Goal: Check status: Check status

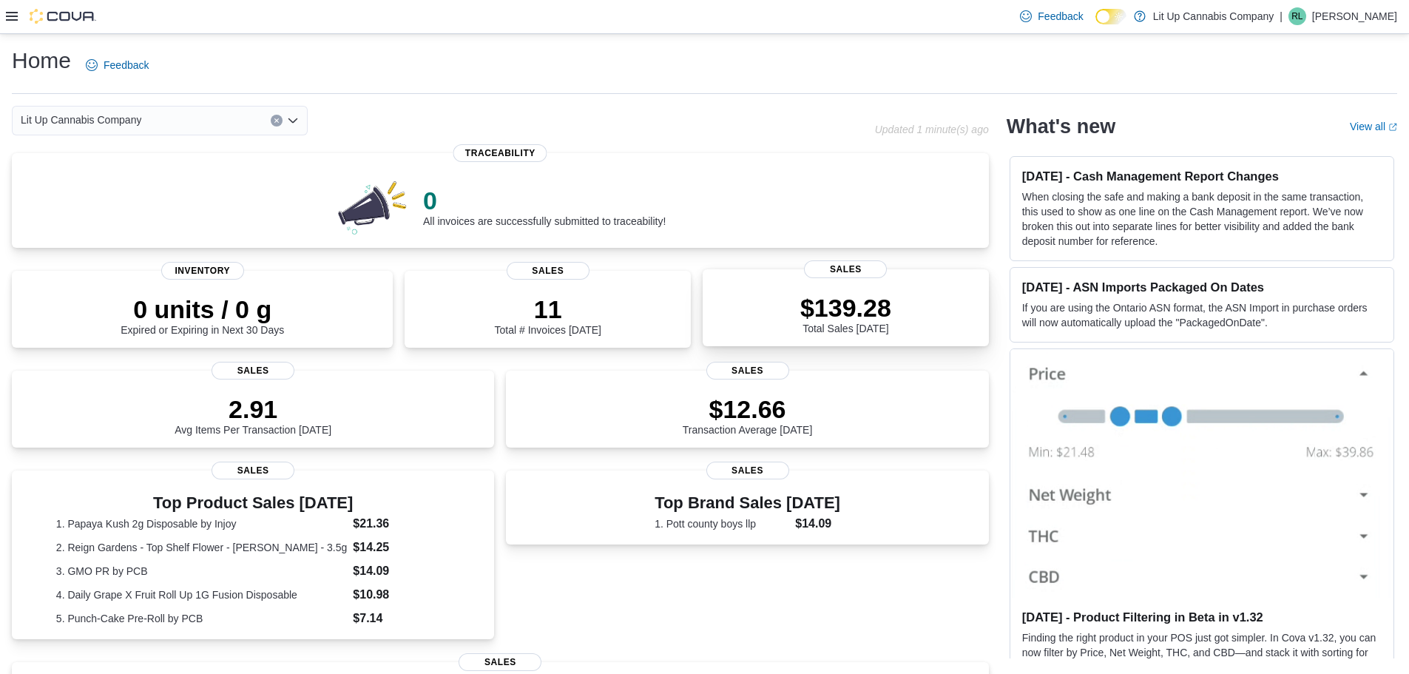
click at [850, 314] on p "$139.28" at bounding box center [845, 308] width 91 height 30
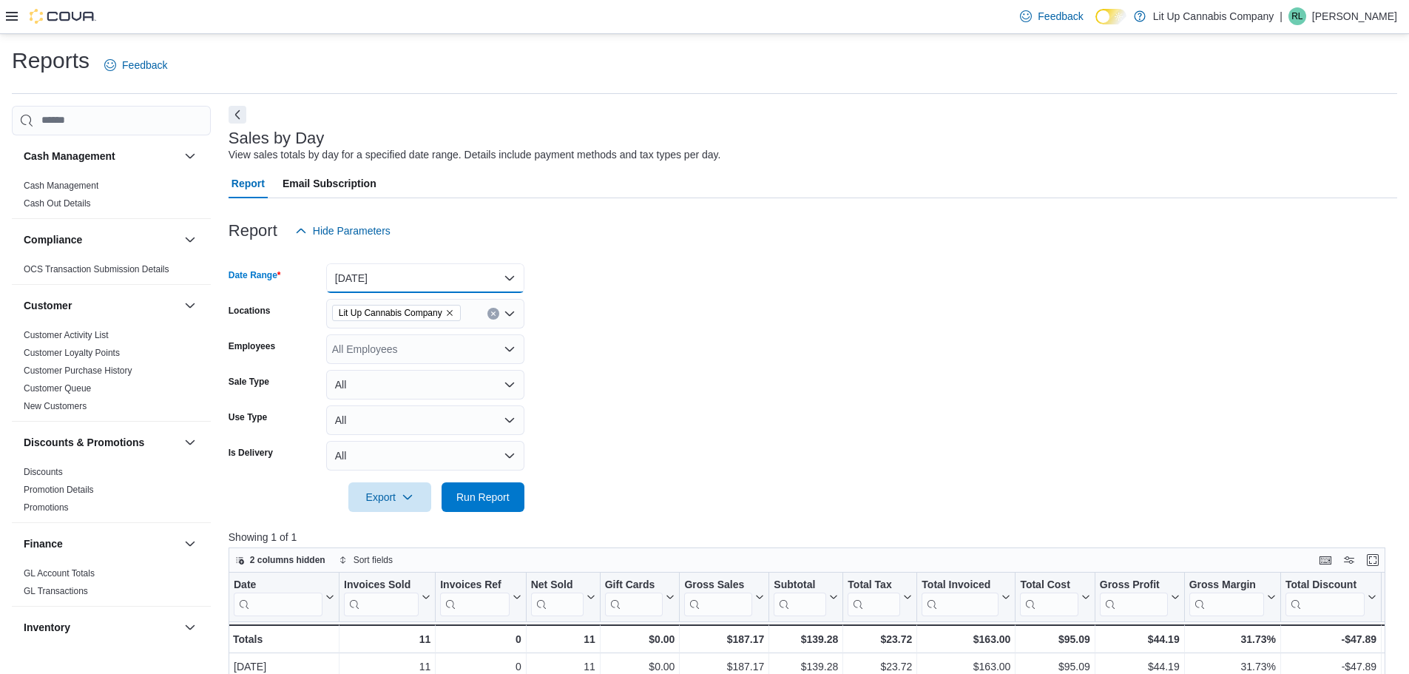
drag, startPoint x: 458, startPoint y: 280, endPoint x: 459, endPoint y: 288, distance: 7.5
click at [458, 282] on button "Today" at bounding box center [425, 278] width 198 height 30
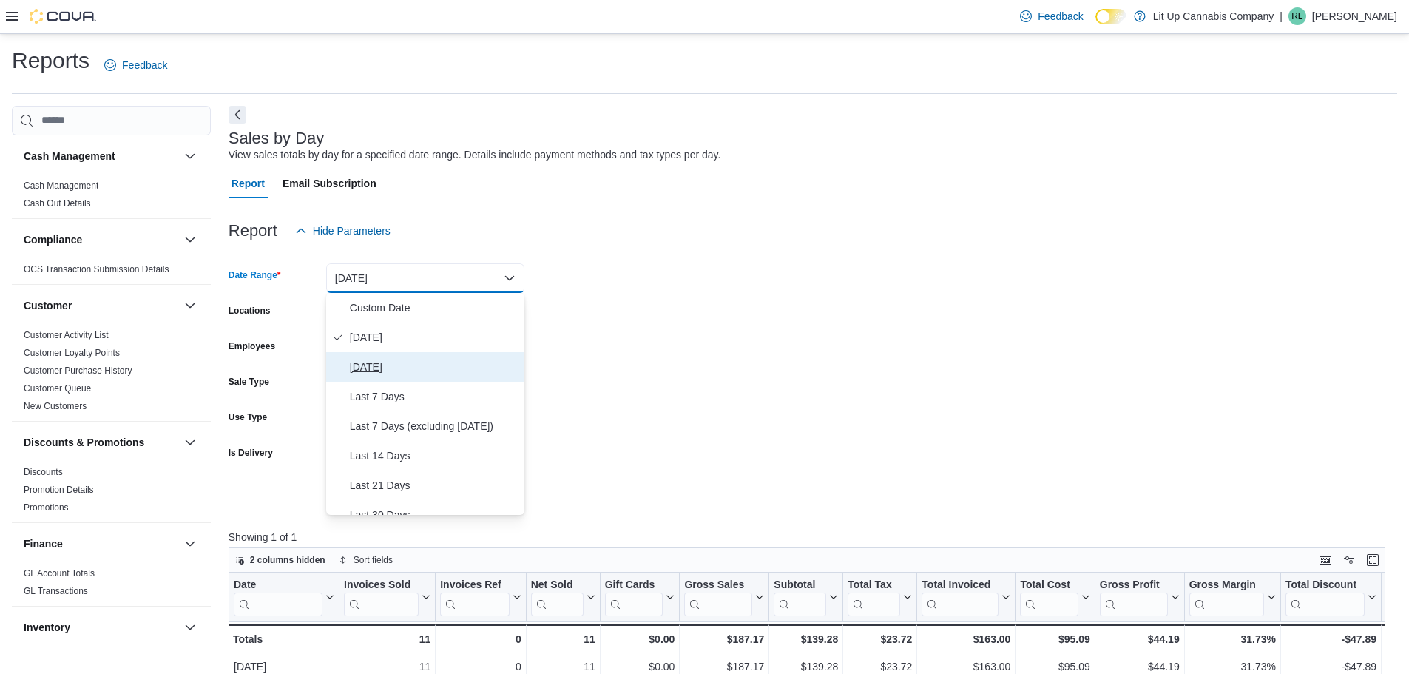
click at [439, 365] on span "Yesterday" at bounding box center [434, 367] width 169 height 18
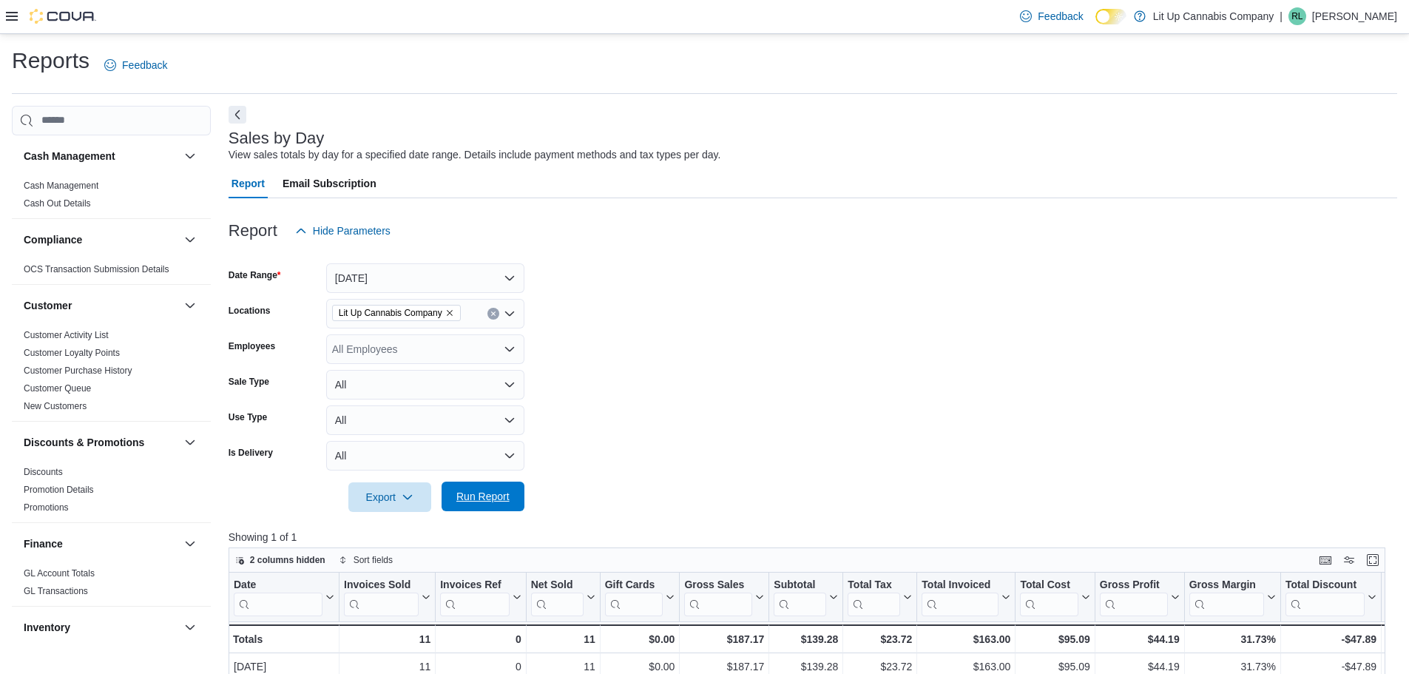
click at [487, 501] on span "Run Report" at bounding box center [482, 496] width 53 height 15
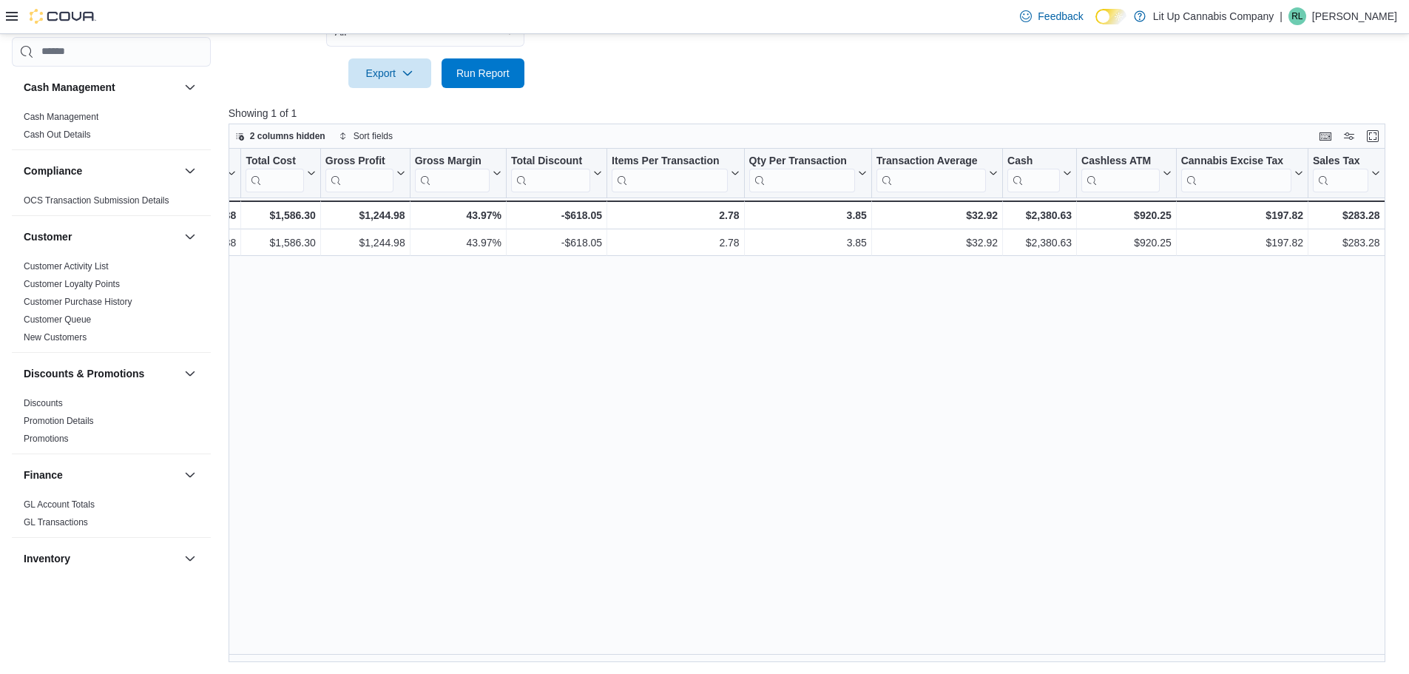
scroll to position [0, 837]
